Goal: Transaction & Acquisition: Book appointment/travel/reservation

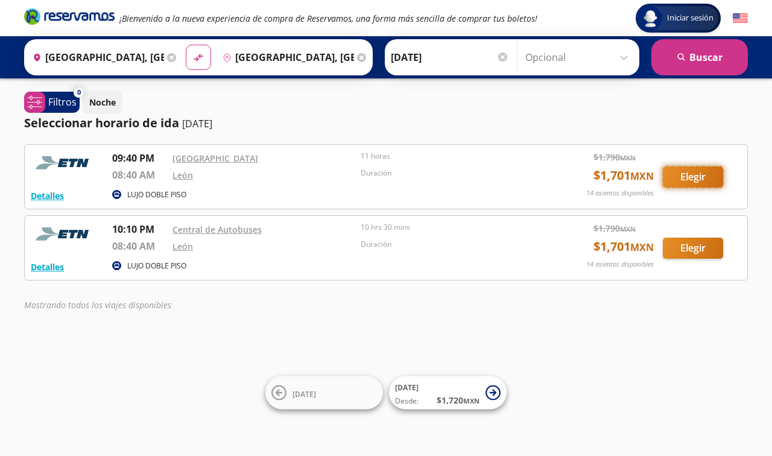
click at [686, 175] on button "Elegir" at bounding box center [693, 176] width 60 height 21
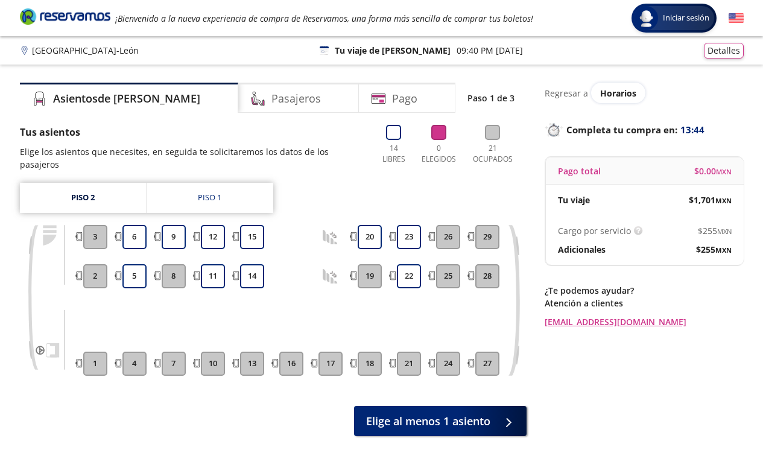
click at [271, 99] on h4 "Pasajeros" at bounding box center [295, 98] width 49 height 16
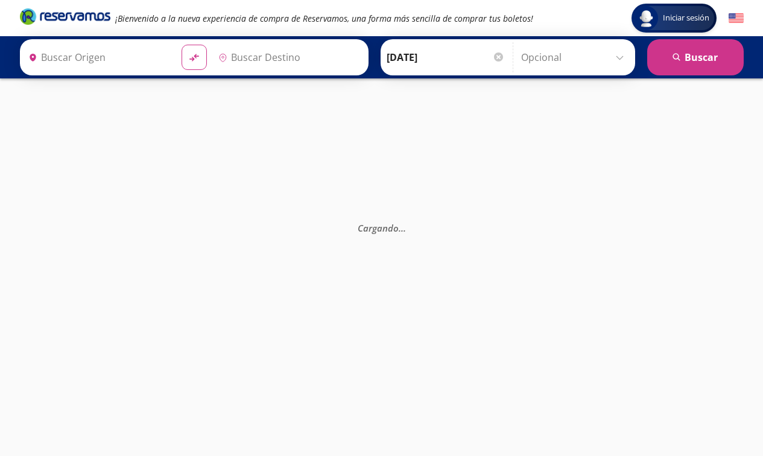
type input "[GEOGRAPHIC_DATA], [GEOGRAPHIC_DATA]"
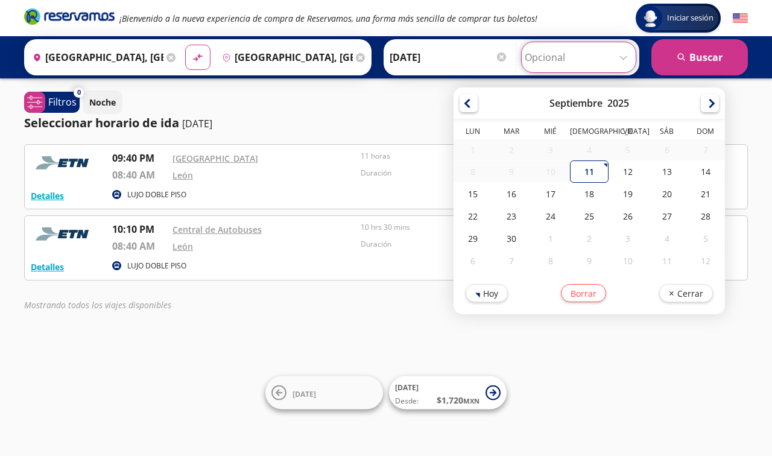
click at [531, 54] on input "Opcional" at bounding box center [579, 57] width 108 height 30
click at [460, 52] on input "[DATE]" at bounding box center [449, 57] width 118 height 30
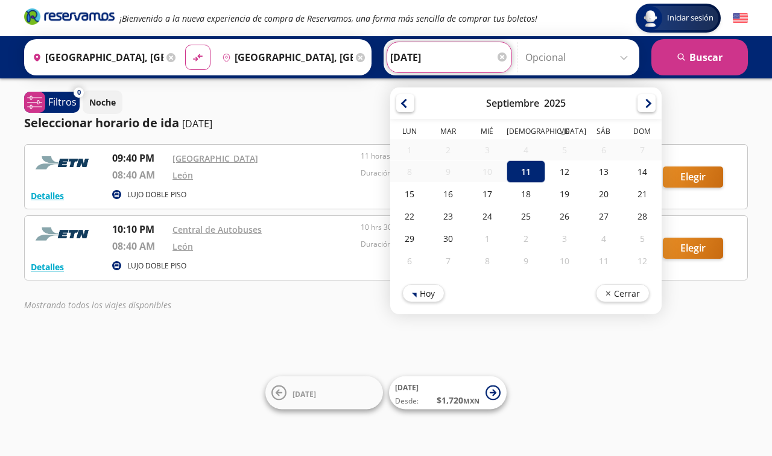
click at [460, 52] on input "[DATE]" at bounding box center [449, 57] width 118 height 30
click at [278, 127] on div "Seleccionar horario de ida [DATE]" at bounding box center [386, 123] width 724 height 18
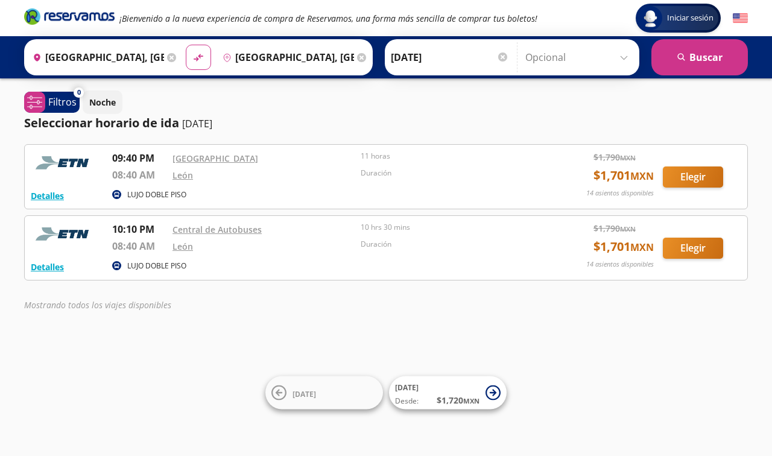
click at [98, 103] on p "Noche" at bounding box center [102, 102] width 27 height 13
